Goal: Check status: Check status

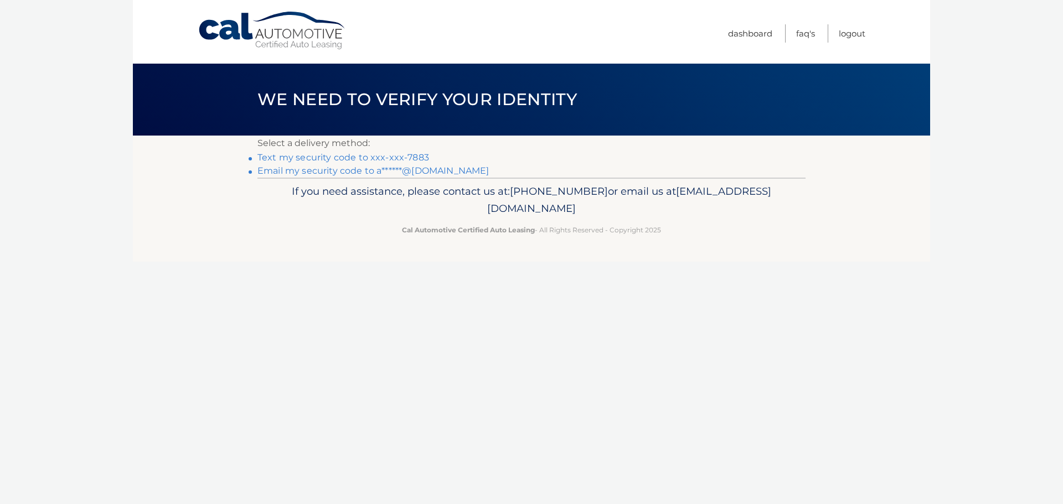
click at [395, 157] on link "Text my security code to xxx-xxx-7883" at bounding box center [343, 157] width 172 height 11
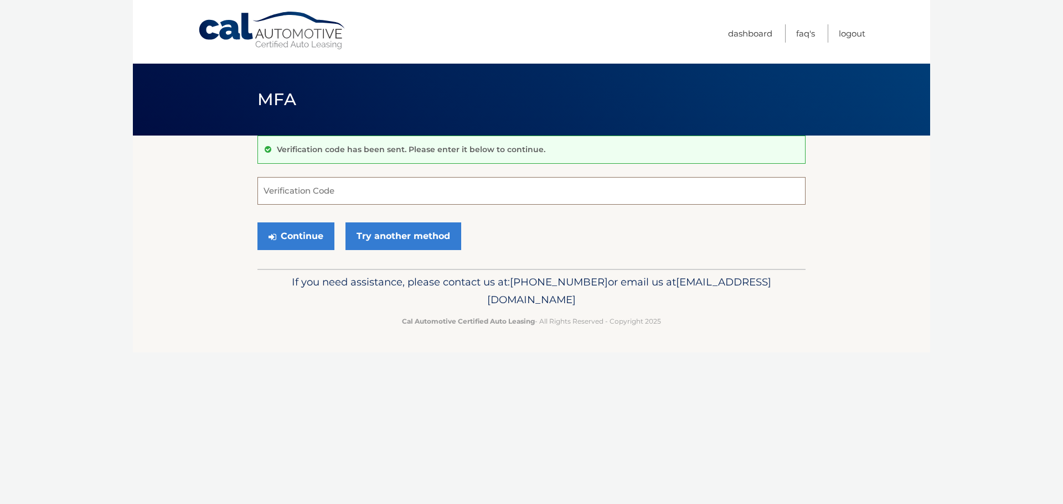
click at [403, 200] on input "Verification Code" at bounding box center [531, 191] width 548 height 28
type input "943235"
click at [257, 223] on button "Continue" at bounding box center [295, 237] width 77 height 28
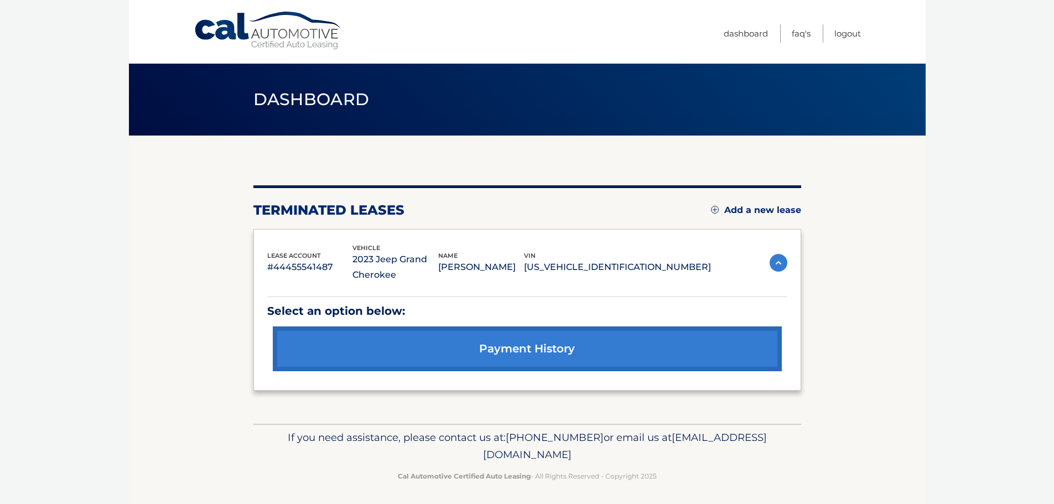
click at [519, 344] on link "payment history" at bounding box center [527, 349] width 509 height 45
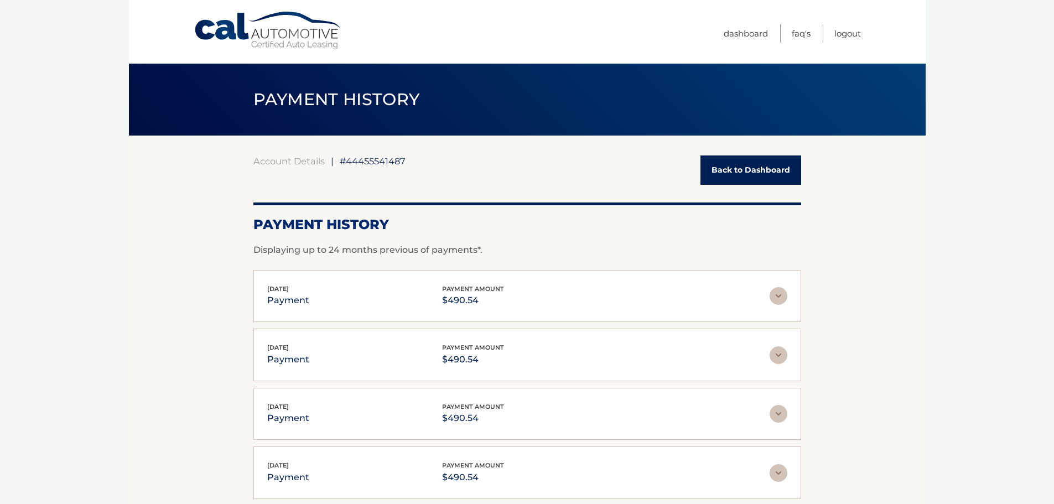
click at [775, 171] on link "Back to Dashboard" at bounding box center [751, 170] width 101 height 29
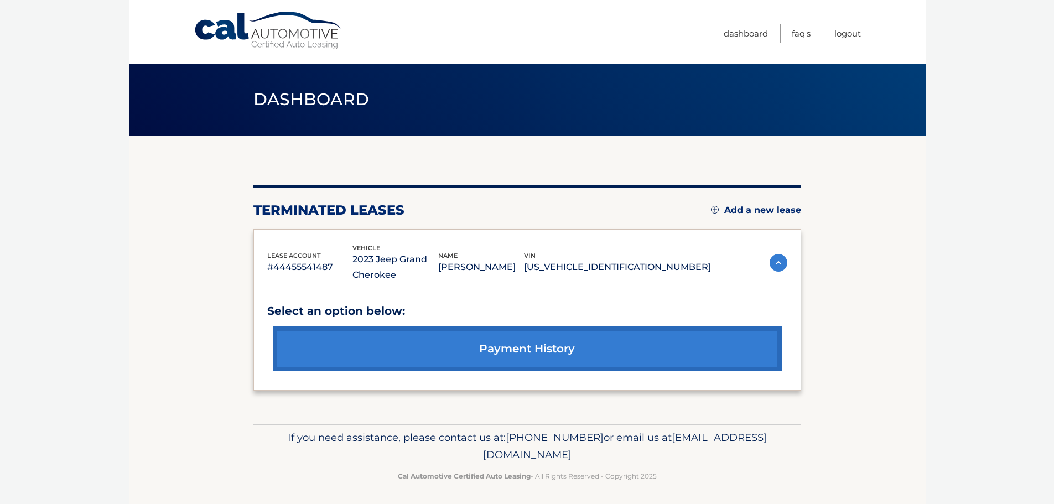
click at [587, 345] on link "payment history" at bounding box center [527, 349] width 509 height 45
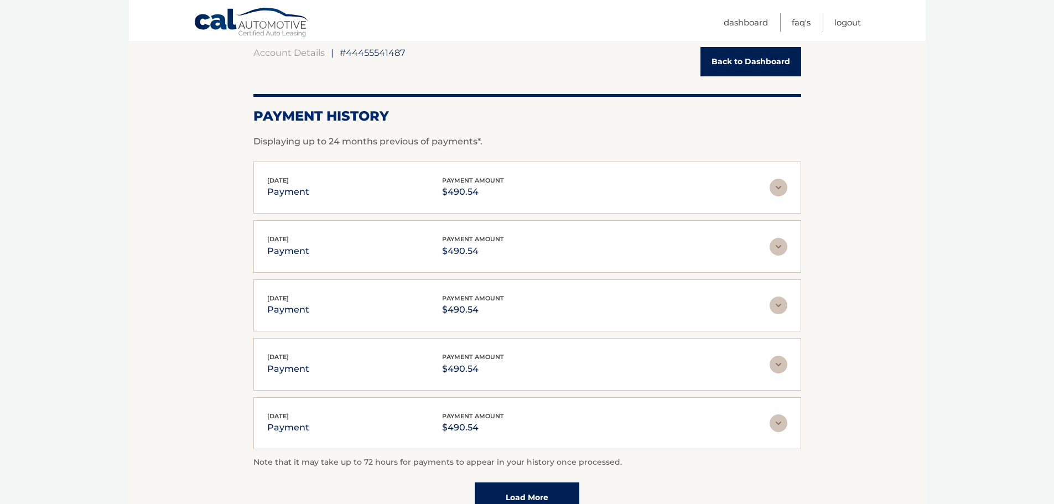
scroll to position [221, 0]
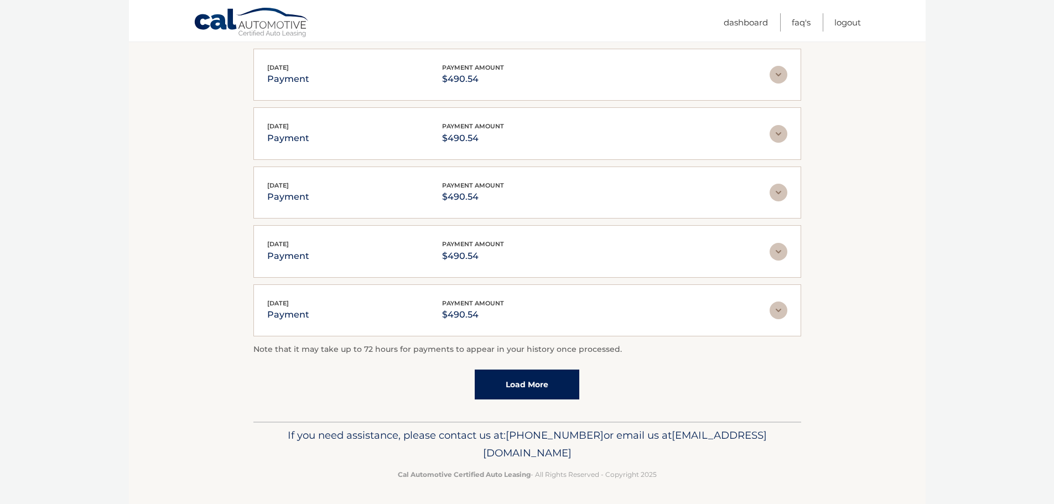
click at [528, 390] on link "Load More" at bounding box center [527, 385] width 105 height 30
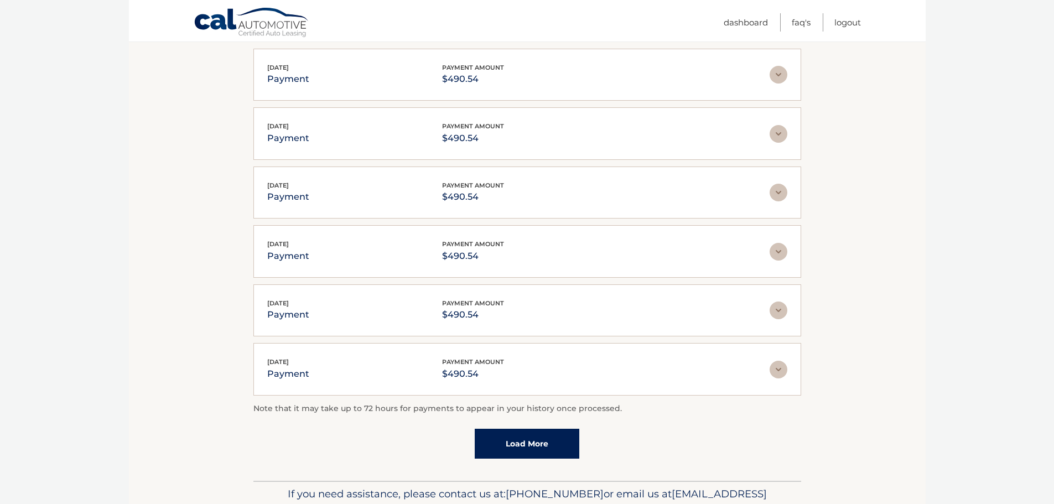
scroll to position [0, 0]
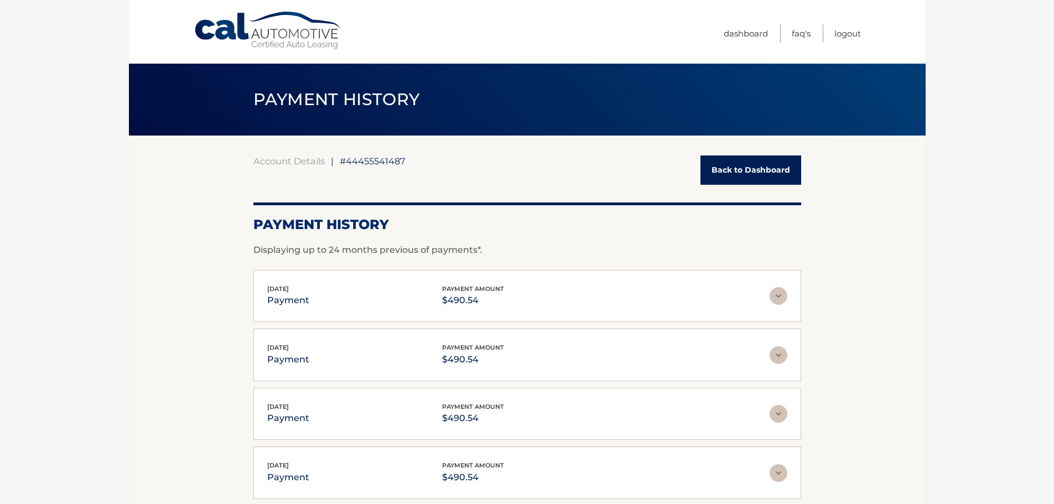
click at [748, 173] on link "Back to Dashboard" at bounding box center [751, 170] width 101 height 29
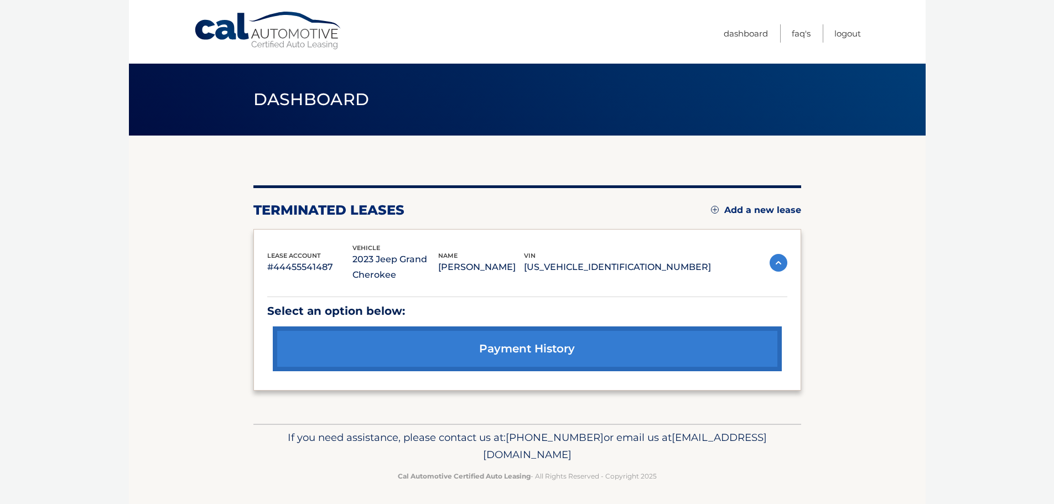
click at [778, 262] on img at bounding box center [779, 263] width 18 height 18
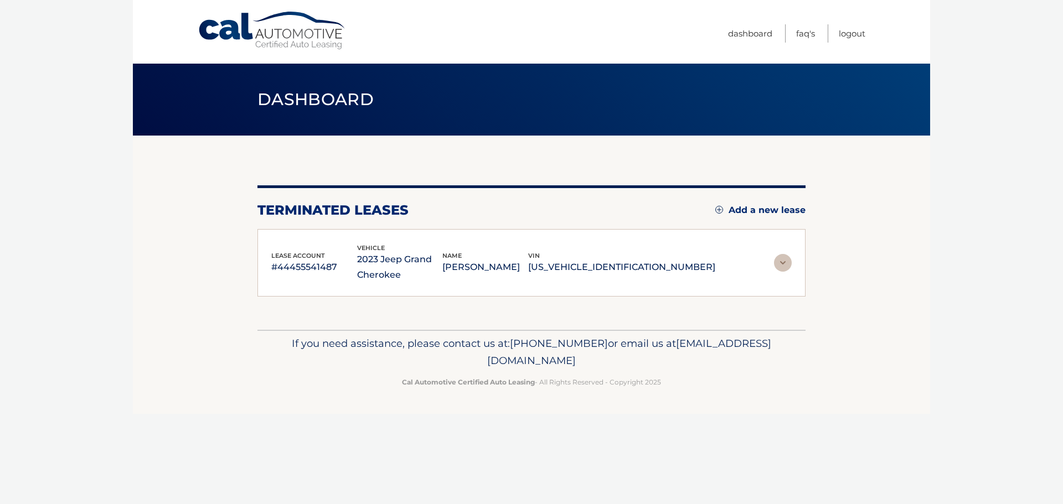
click at [778, 262] on img at bounding box center [783, 263] width 18 height 18
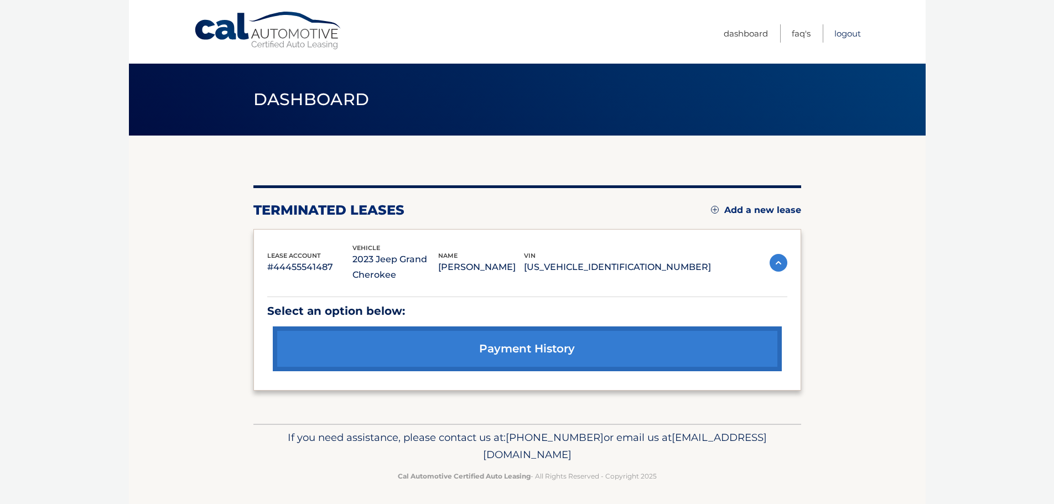
click at [853, 31] on link "Logout" at bounding box center [848, 33] width 27 height 18
